Goal: Information Seeking & Learning: Learn about a topic

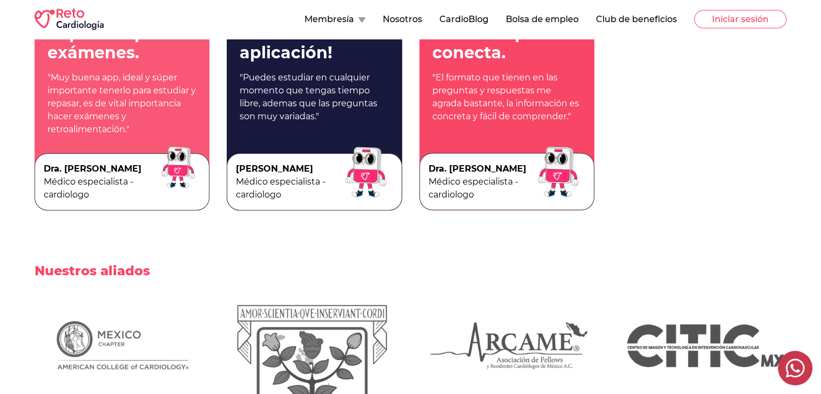
scroll to position [2670, 0]
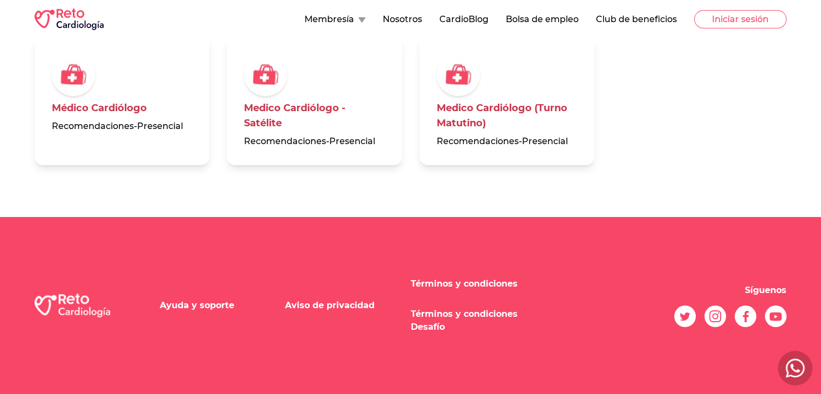
click at [313, 303] on link "Aviso de privacidad" at bounding box center [330, 305] width 90 height 10
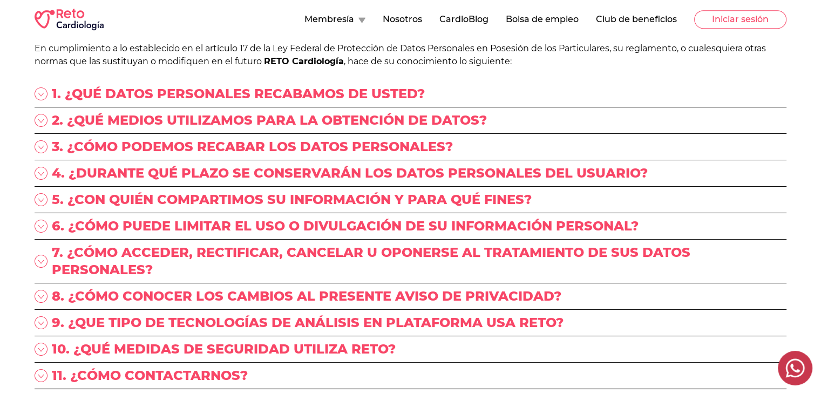
scroll to position [550, 0]
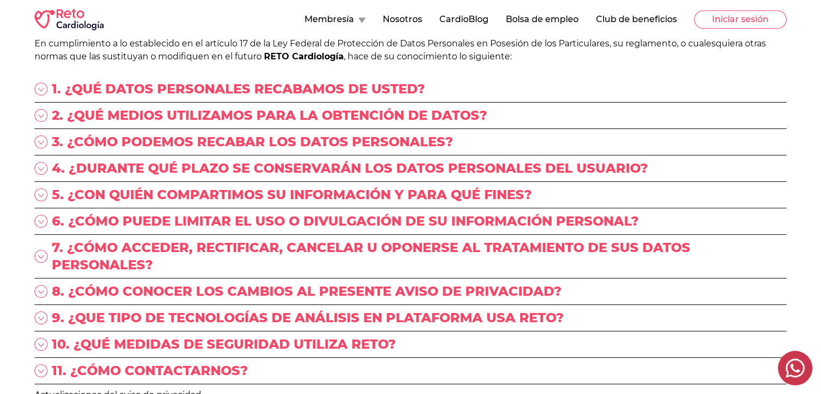
click at [167, 188] on p "5. ¿CON QUIÉN COMPARTIMOS SU INFORMACIÓN Y PARA QUÉ FINES?" at bounding box center [292, 194] width 480 height 17
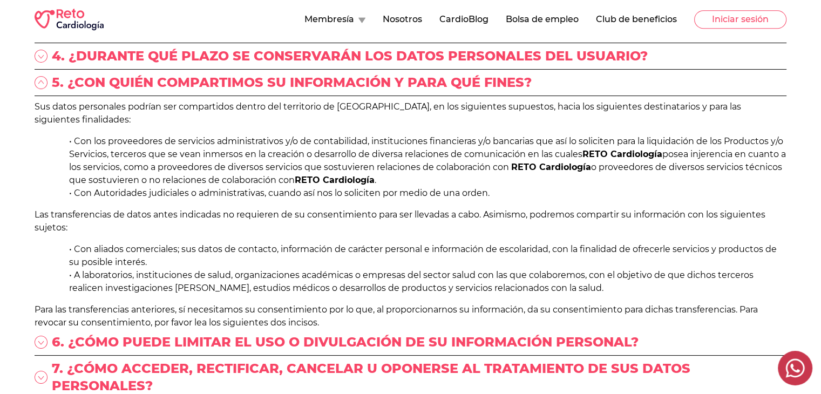
scroll to position [663, 0]
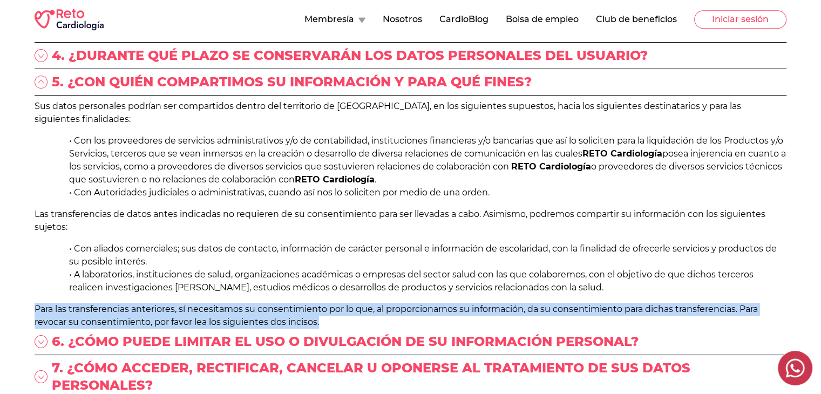
drag, startPoint x: 35, startPoint y: 296, endPoint x: 336, endPoint y: 305, distance: 301.2
click at [336, 305] on p "Para las transferencias anteriores, sí necesitamos su consentimiento por lo que…" at bounding box center [411, 316] width 752 height 26
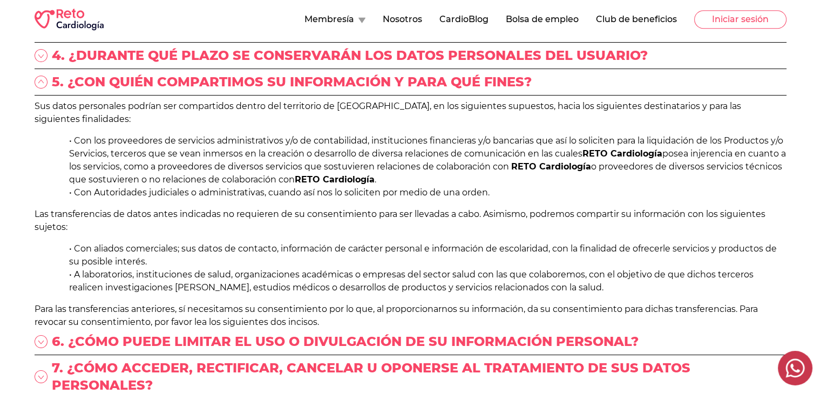
click at [362, 333] on p "6. ¿CÓMO PUEDE LIMITAR EL USO O DIVULGACIÓN DE SU INFORMACIÓN PERSONAL?" at bounding box center [345, 341] width 587 height 17
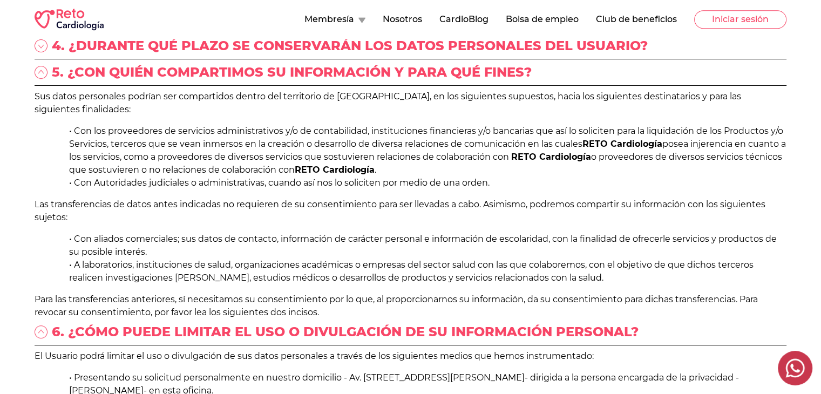
scroll to position [671, 0]
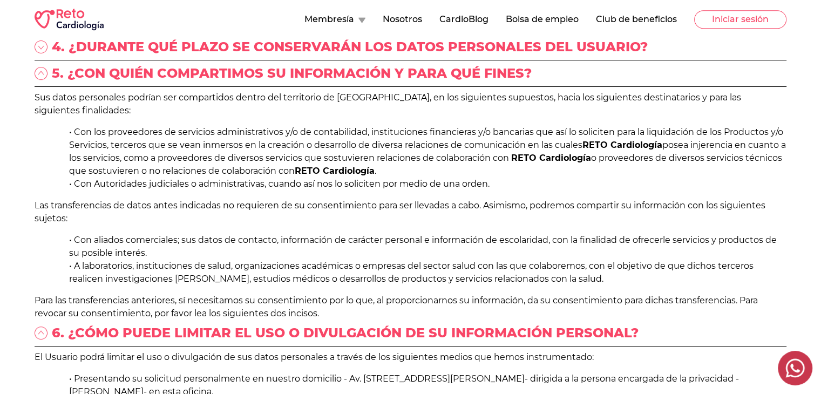
click at [266, 43] on p "4. ¿DURANTE QUÉ PLAZO SE CONSERVARÁN LOS DATOS PERSONALES DEL USUARIO?" at bounding box center [350, 46] width 596 height 17
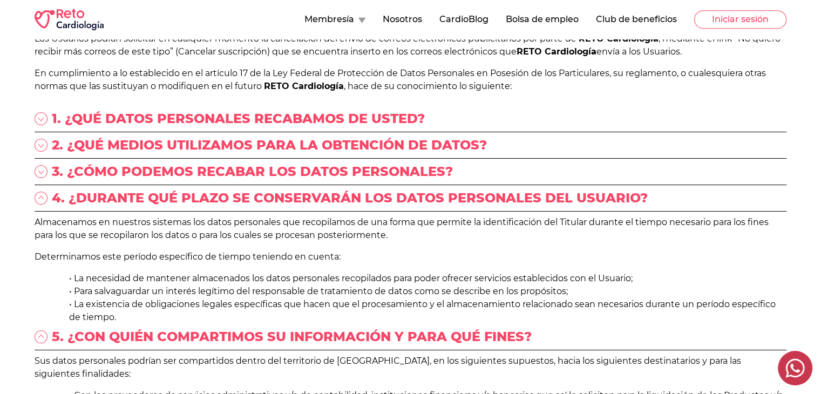
scroll to position [480, 0]
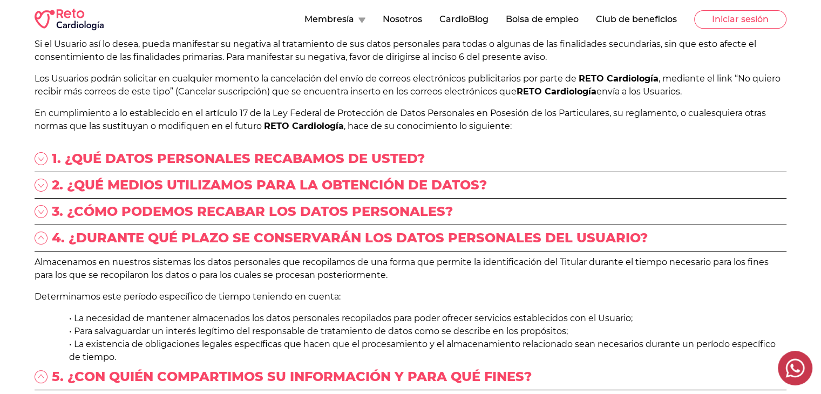
click at [249, 156] on p "1. ¿QUÉ DATOS PERSONALES RECABAMOS DE USTED?" at bounding box center [238, 158] width 373 height 17
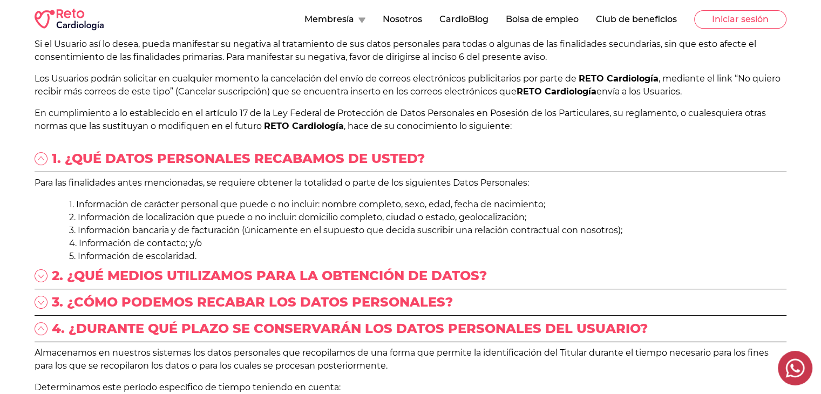
click at [254, 278] on p "2. ¿QUÉ MEDIOS UTILIZAMOS PARA LA OBTENCIÓN DE DATOS?" at bounding box center [269, 275] width 435 height 17
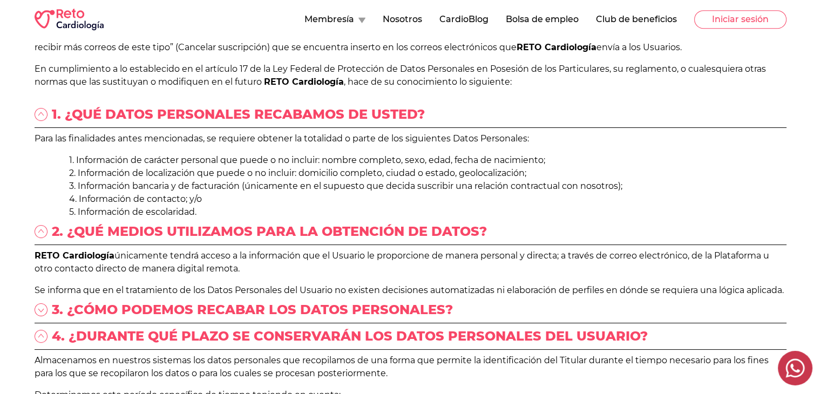
scroll to position [526, 0]
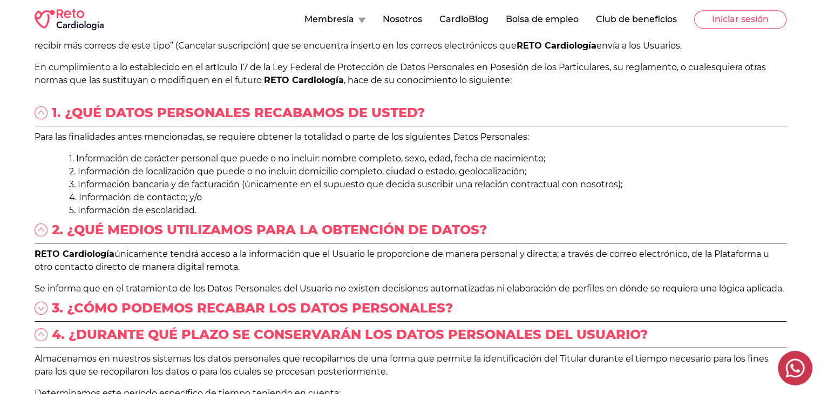
click at [212, 302] on p "3. ¿CÓMO PODEMOS RECABAR LOS DATOS PERSONALES?" at bounding box center [252, 307] width 401 height 17
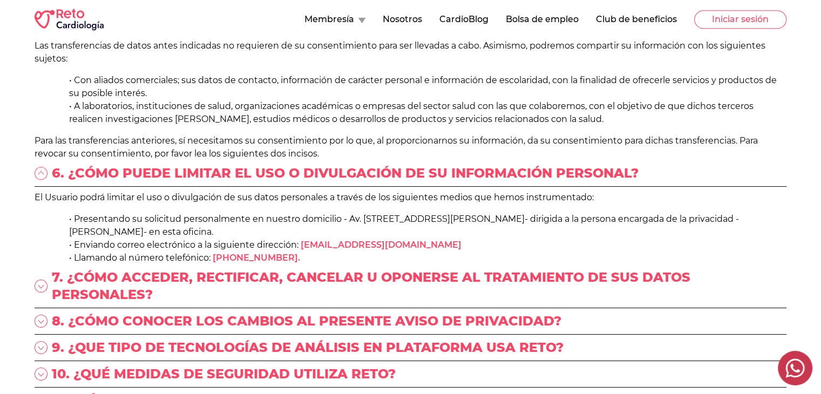
scroll to position [1190, 0]
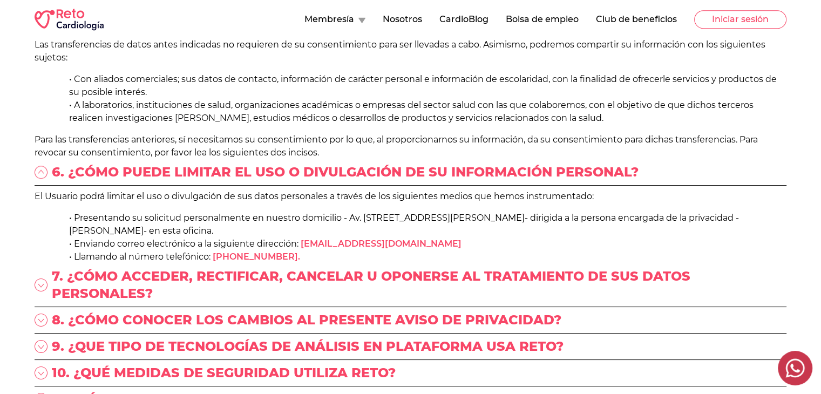
click at [127, 312] on p "8. ¿CÓMO CONOCER LOS CAMBIOS AL PRESENTE AVISO DE PRIVACIDAD?" at bounding box center [306, 319] width 509 height 17
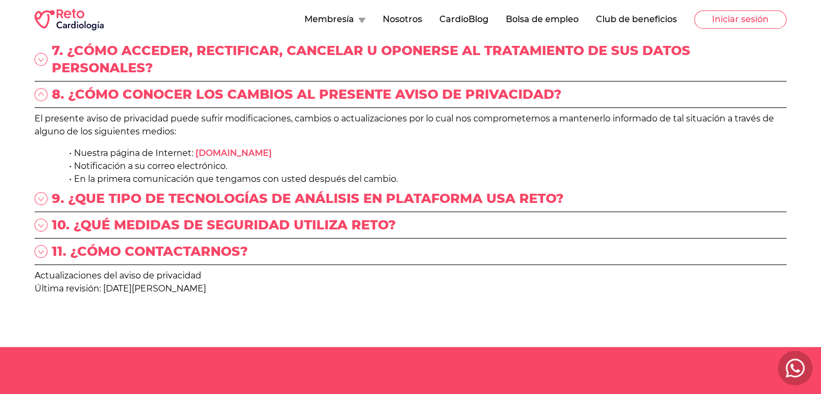
scroll to position [1417, 0]
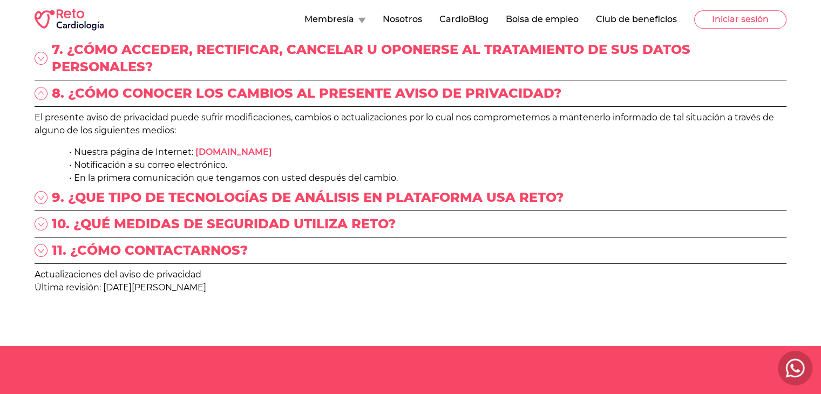
click at [164, 190] on p "9. ¿QUE TIPO DE TECNOLOGÍAS DE ANÁLISIS EN PLATAFORMA USA RETO?" at bounding box center [308, 197] width 512 height 17
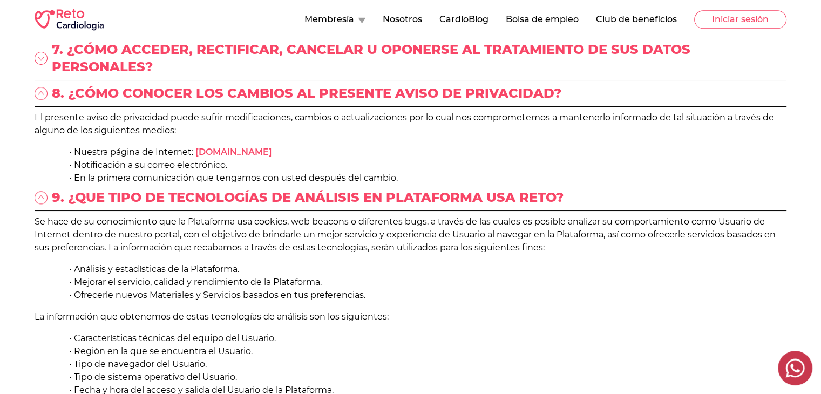
scroll to position [1608, 0]
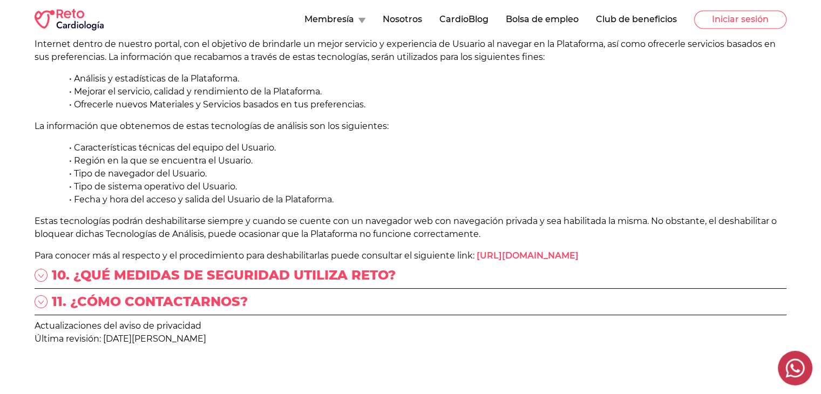
click at [138, 267] on p "10. ¿QUÉ MEDIDAS DE SEGURIDAD UTILIZA RETO?" at bounding box center [224, 275] width 344 height 17
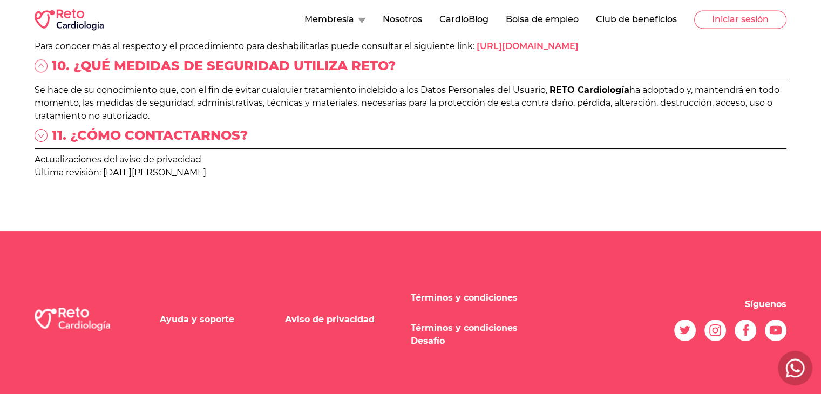
scroll to position [1816, 0]
click at [132, 127] on p "11. ¿CÓMO CONTACTARNOS?" at bounding box center [150, 135] width 196 height 17
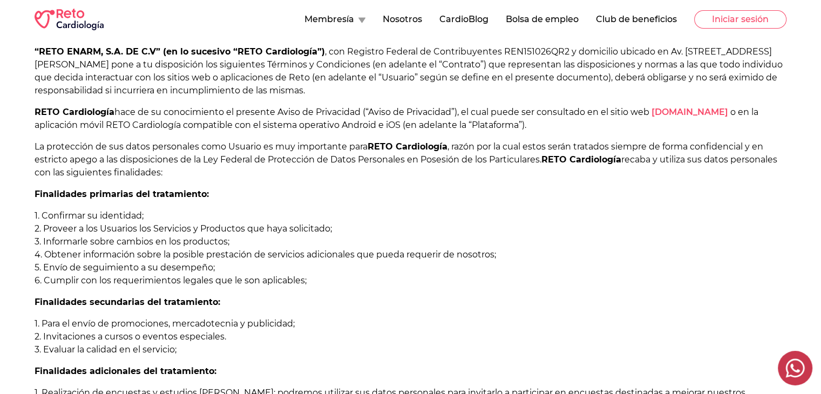
scroll to position [80, 0]
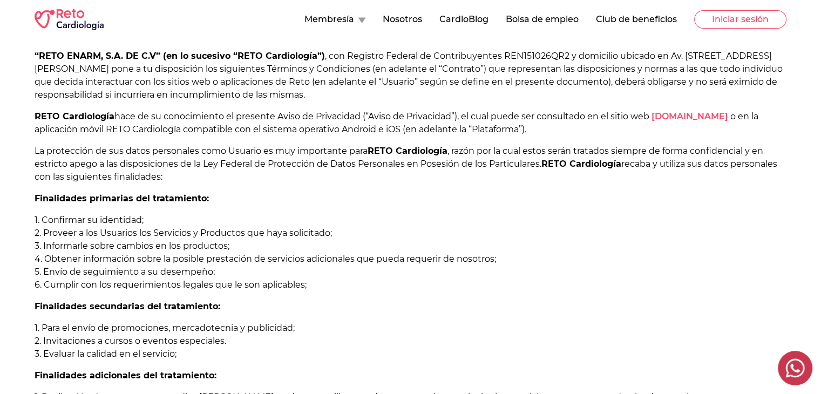
click at [428, 257] on li "4. Obtener información sobre la posible prestación de servicios adicionales que…" at bounding box center [411, 259] width 752 height 13
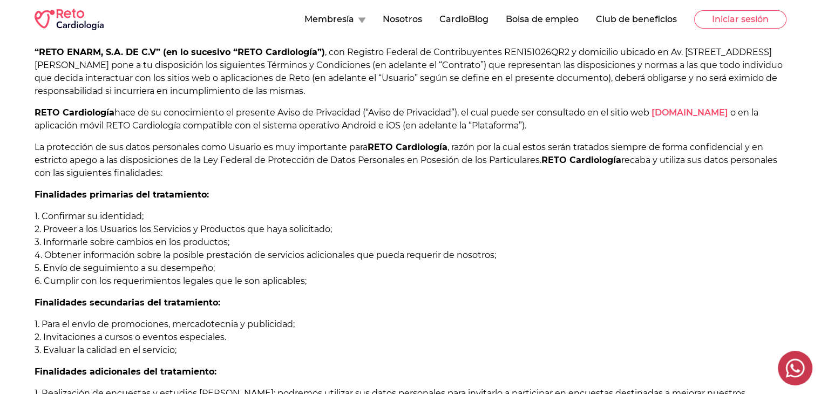
scroll to position [44, 0]
